Goal: Find contact information

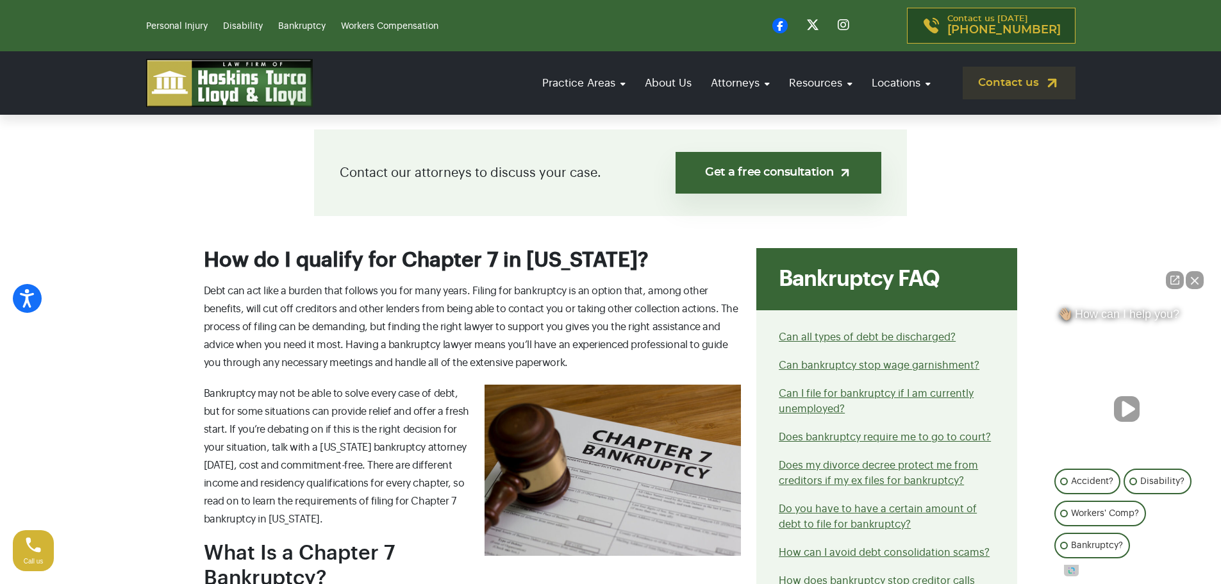
scroll to position [448, 0]
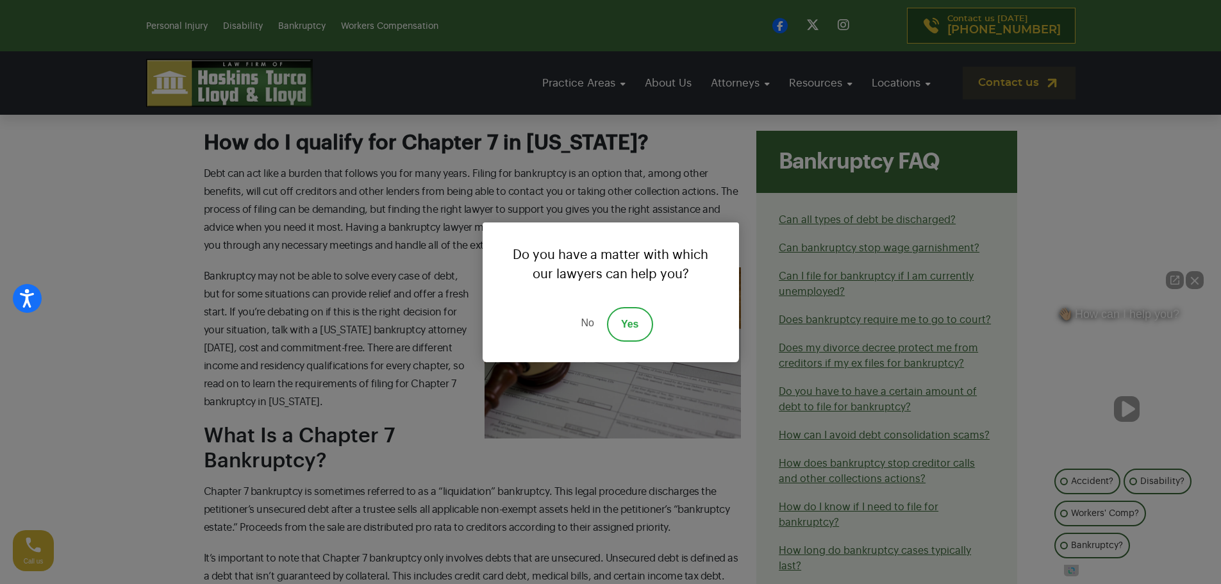
click at [591, 320] on link "No" at bounding box center [587, 324] width 38 height 35
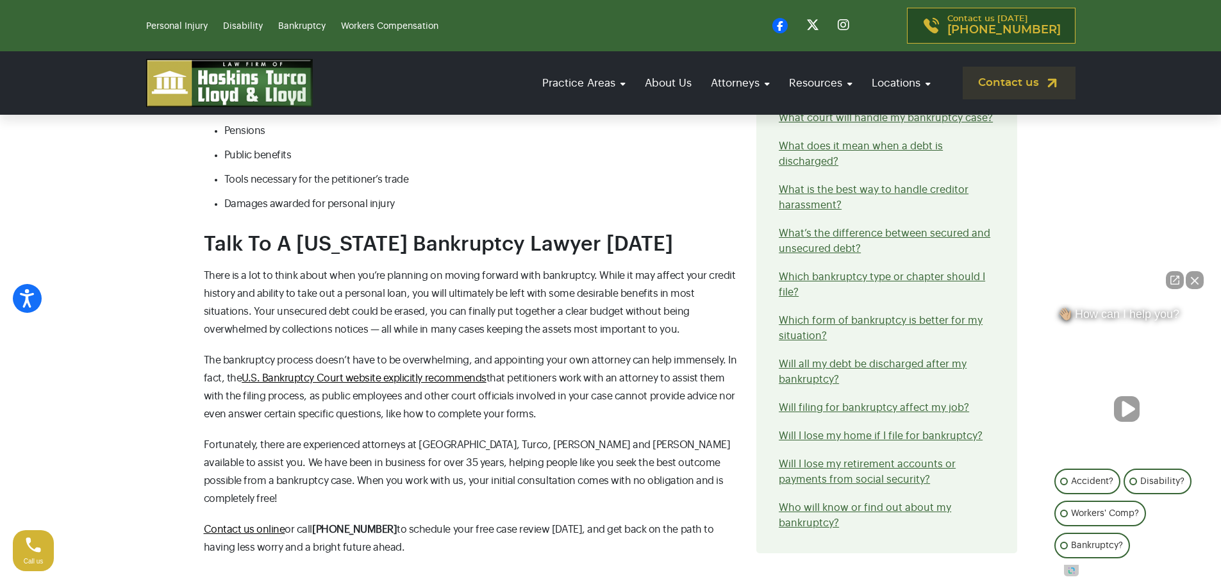
scroll to position [2371, 0]
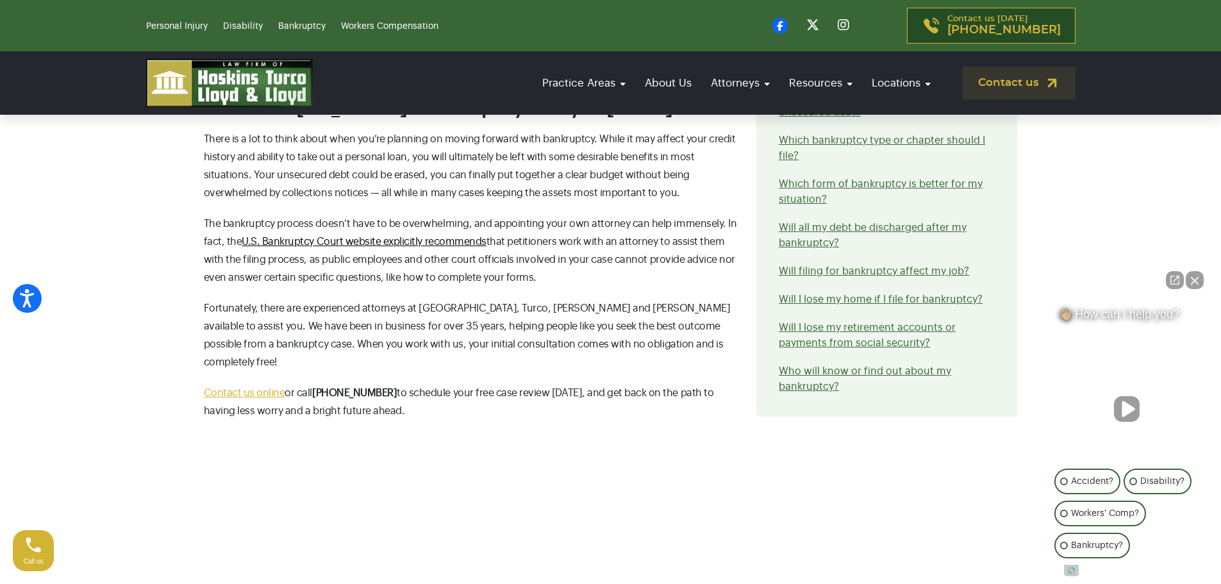
click at [246, 388] on span "Contact us online" at bounding box center [244, 393] width 81 height 10
